Goal: Task Accomplishment & Management: Use online tool/utility

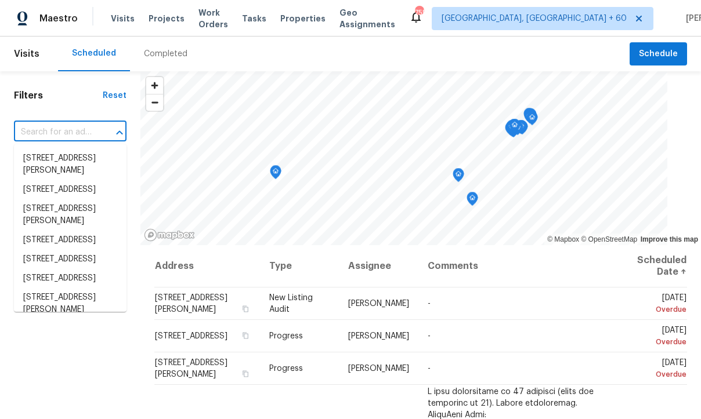
click at [64, 135] on input "text" at bounding box center [54, 133] width 80 height 18
paste input "44450 Calston Ave, Lancaster, CA 93535"
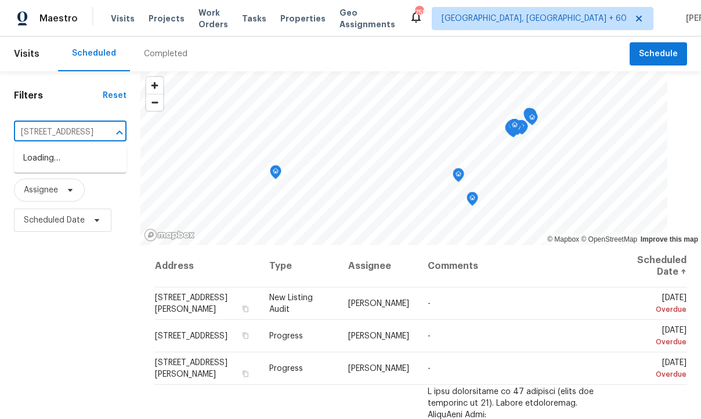
scroll to position [0, 82]
type input "44450 Calston Ave, Lancaster, CA 93535"
click at [260, 27] on div "Visits Projects Work Orders Tasks Properties Geo Assignments" at bounding box center [260, 18] width 298 height 23
click at [263, 22] on span "Tasks" at bounding box center [254, 19] width 24 height 8
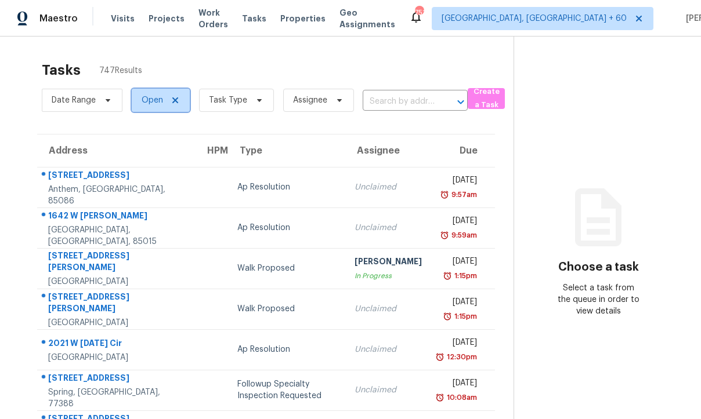
click at [148, 100] on span "Open" at bounding box center [152, 101] width 21 height 12
click at [96, 122] on section "Tasks 747 Results Date Range Open Task Type Assignee ​ Create a Task Address HP…" at bounding box center [266, 335] width 495 height 561
click at [419, 99] on input "text" at bounding box center [399, 102] width 73 height 18
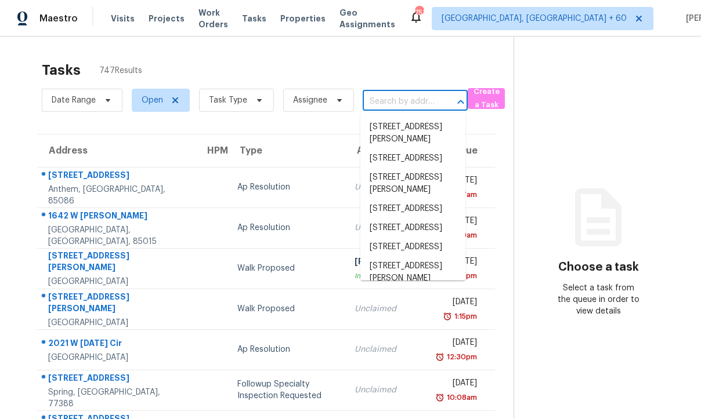
paste input "44450 Calston Ave, Lancaster, CA 93535"
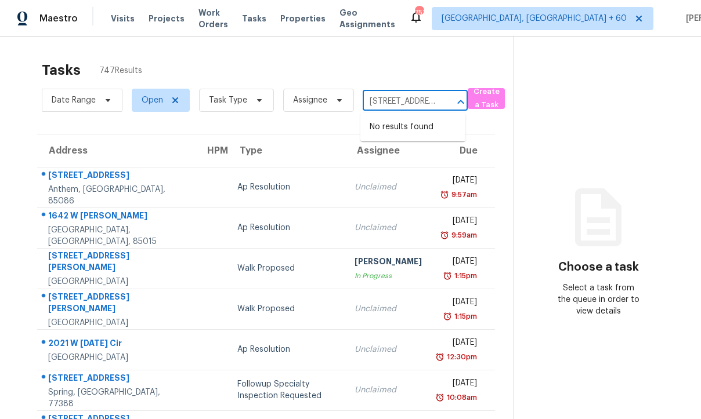
scroll to position [0, 90]
type input "44450 Calston Ave, Lancaster, CA 93535"
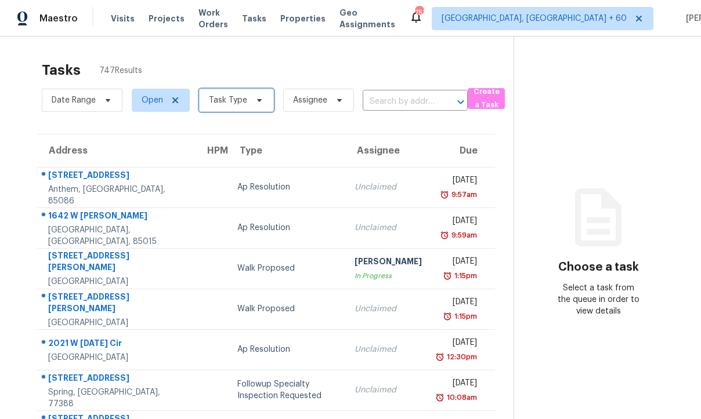
click at [240, 101] on span "Task Type" at bounding box center [228, 101] width 38 height 12
click at [259, 59] on div "Tasks 747 Results" at bounding box center [278, 70] width 472 height 30
